Goal: Task Accomplishment & Management: Manage account settings

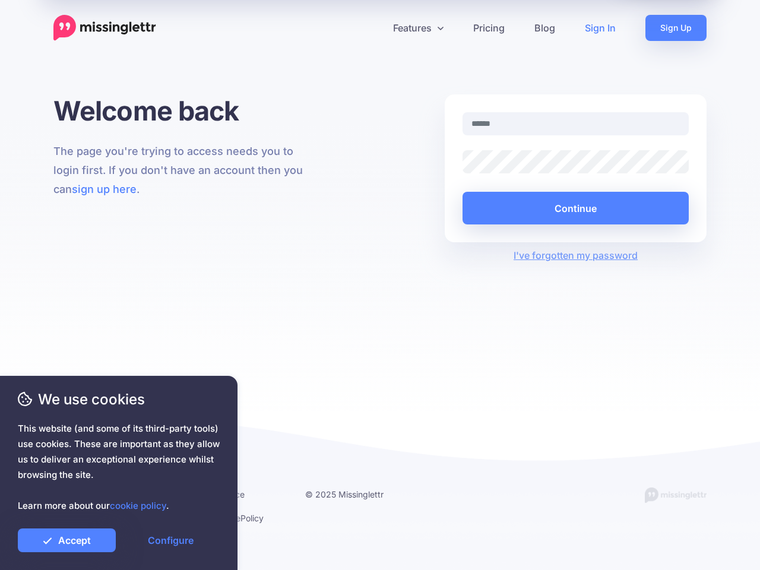
click at [380, 285] on div "Welcome back The page you're trying to access needs you to login first. If you …" at bounding box center [380, 252] width 760 height 317
click at [375, 28] on icon at bounding box center [375, 28] width 6 height 6
click at [418, 28] on link "Features" at bounding box center [418, 28] width 80 height 26
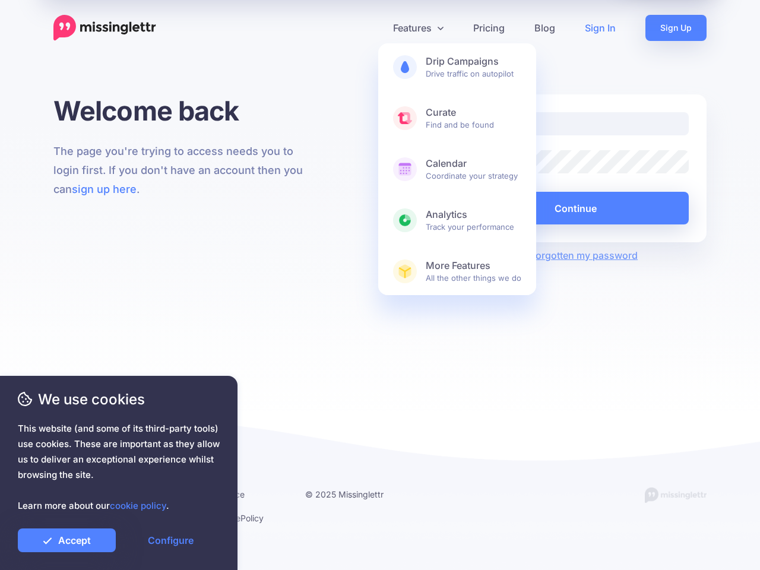
click at [575, 208] on button "Continue" at bounding box center [576, 208] width 226 height 33
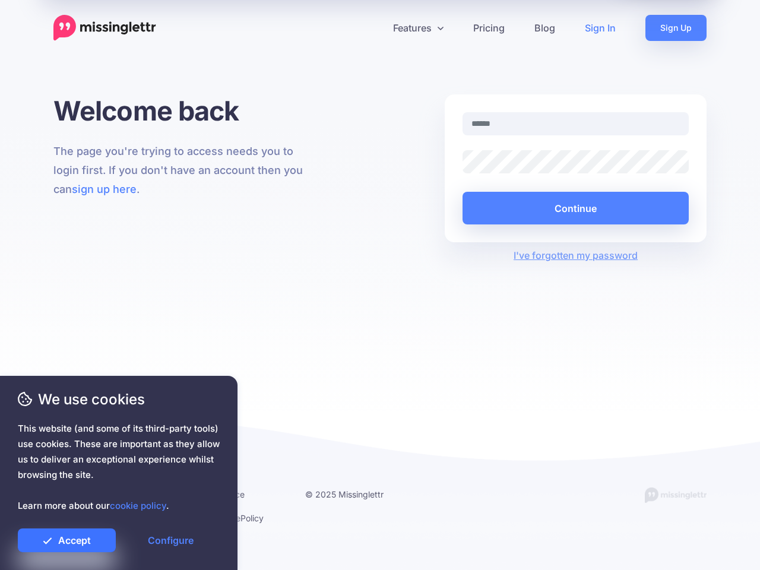
click at [67, 540] on link "Accept" at bounding box center [67, 541] width 98 height 24
click at [170, 540] on link "Configure" at bounding box center [171, 541] width 98 height 24
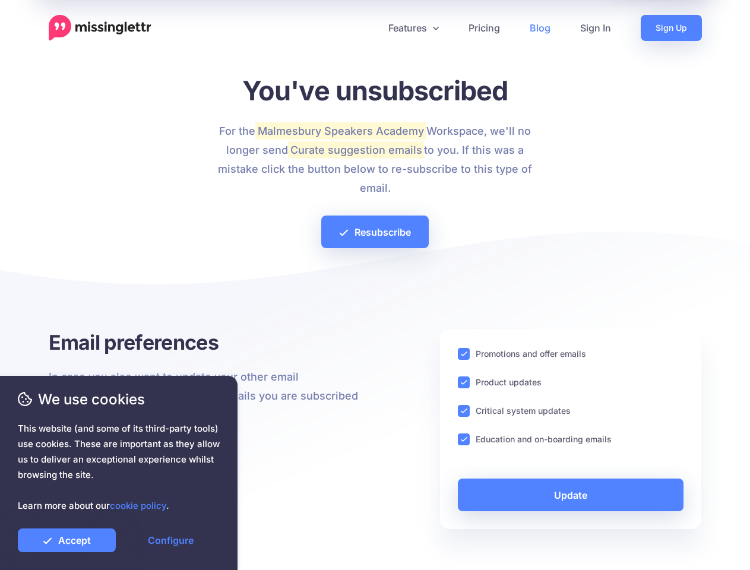
click at [375, 285] on div at bounding box center [375, 287] width 653 height 83
click at [370, 28] on icon at bounding box center [371, 28] width 6 height 6
click at [413, 28] on link "Features" at bounding box center [414, 28] width 80 height 26
click at [464, 354] on ins at bounding box center [464, 354] width 12 height 12
click at [464, 382] on ins at bounding box center [464, 383] width 12 height 12
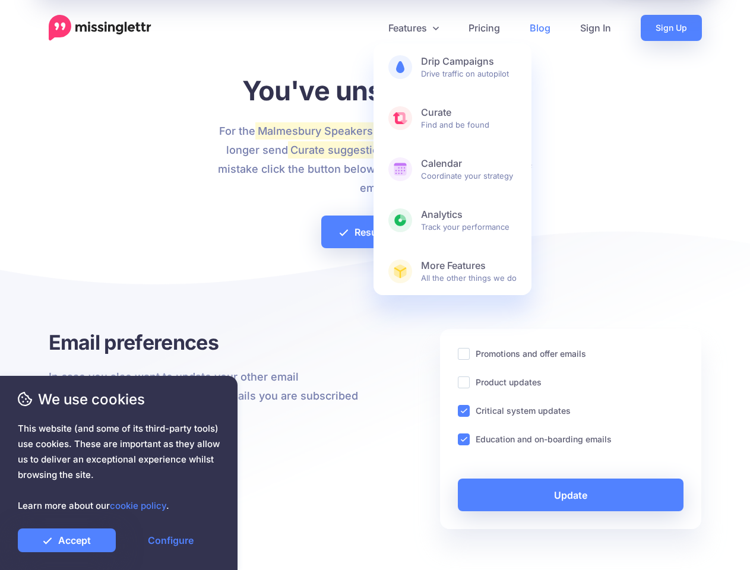
click at [464, 411] on ins at bounding box center [464, 411] width 12 height 12
click at [464, 439] on ins at bounding box center [464, 440] width 12 height 12
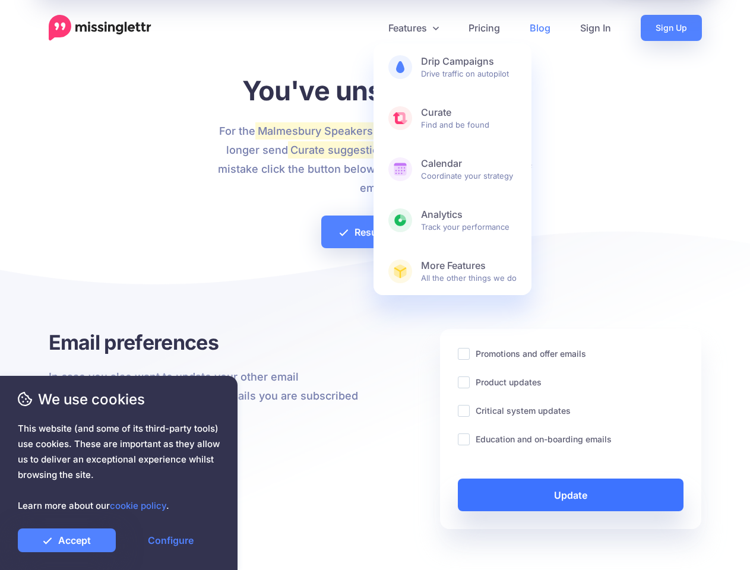
click at [571, 495] on link "Update" at bounding box center [571, 495] width 226 height 33
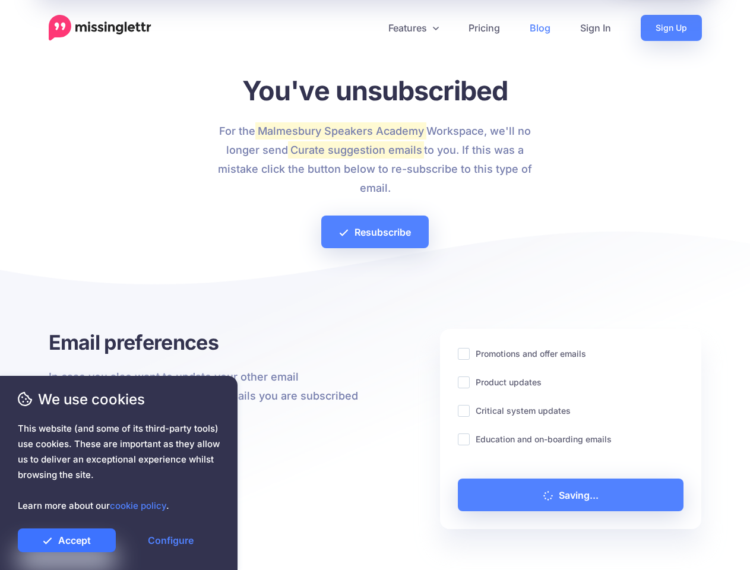
click at [67, 540] on link "Accept" at bounding box center [67, 541] width 98 height 24
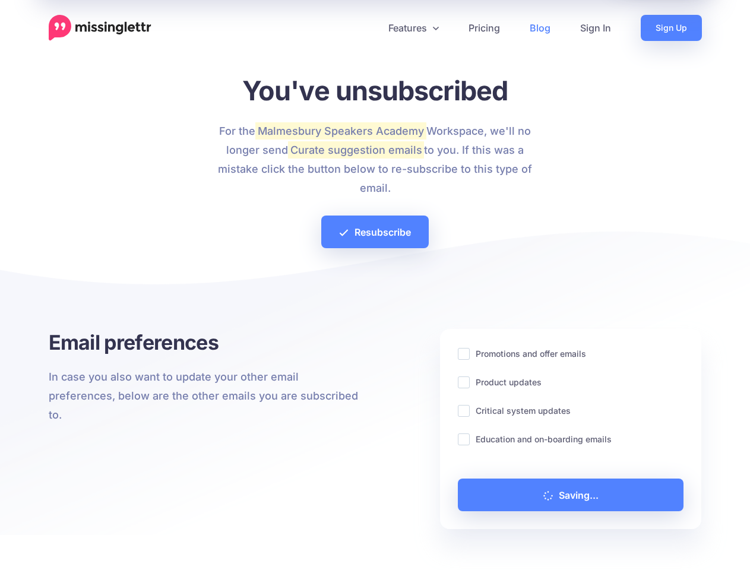
click at [170, 540] on link "Configure" at bounding box center [171, 541] width 98 height 24
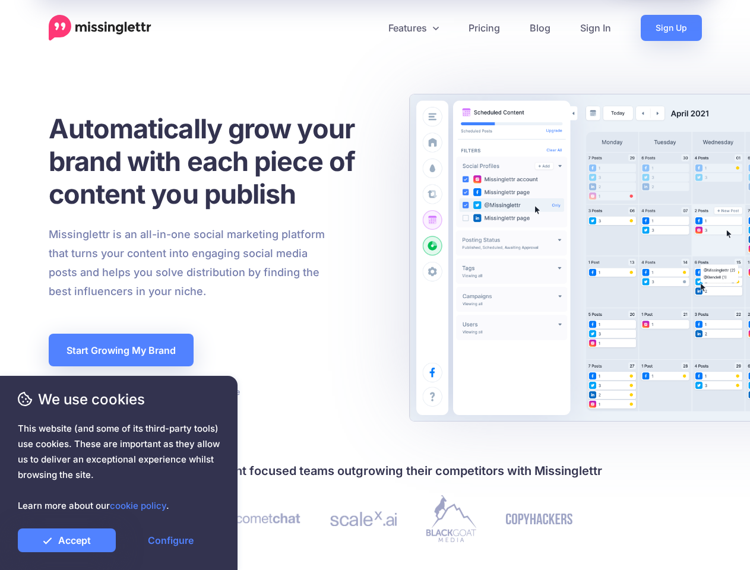
click at [375, 285] on div "Missinglettr is an all-in-one social marketing platform that turns your content…" at bounding box center [216, 263] width 353 height 76
click at [370, 28] on icon at bounding box center [371, 28] width 6 height 6
click at [413, 28] on link "Features" at bounding box center [414, 28] width 80 height 26
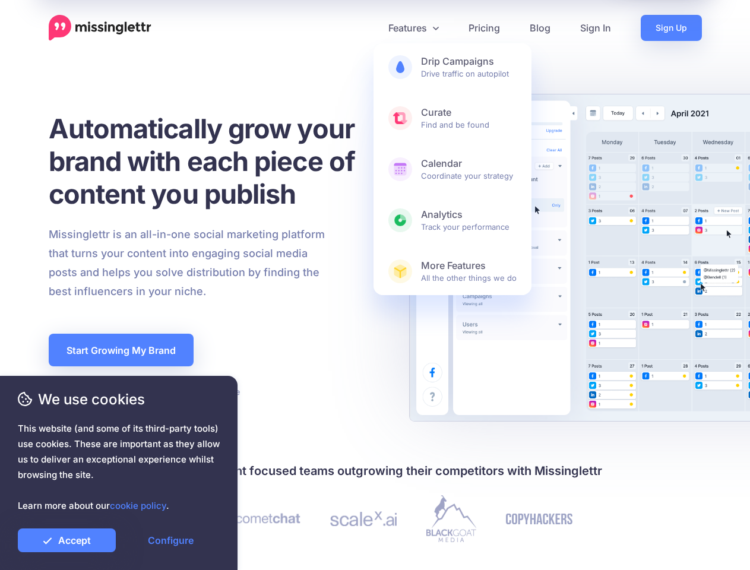
click at [67, 540] on link "Accept" at bounding box center [67, 541] width 98 height 24
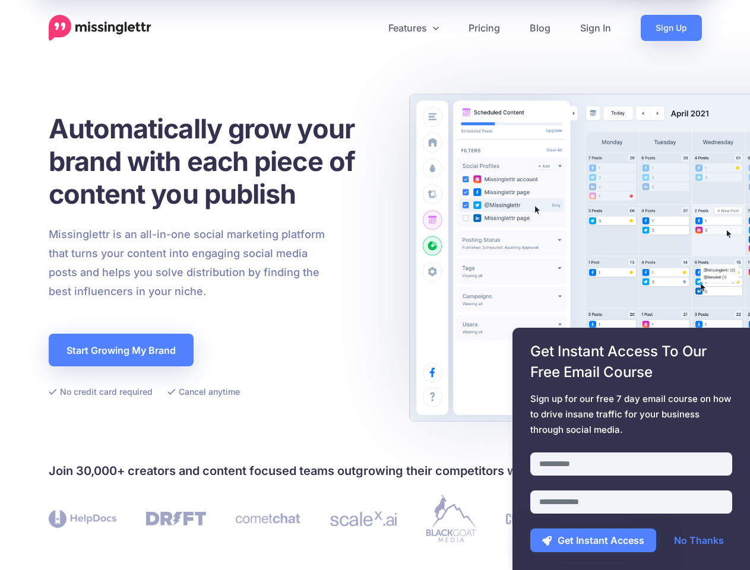
click at [170, 540] on link "Configure" at bounding box center [171, 541] width 98 height 24
